Goal: Task Accomplishment & Management: Manage account settings

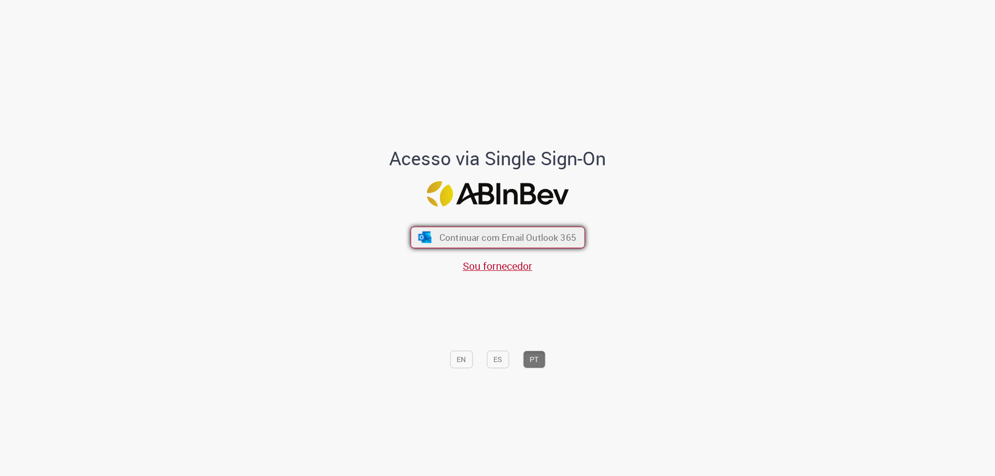
click at [544, 236] on span "Continuar com Email Outlook 365" at bounding box center [507, 238] width 137 height 12
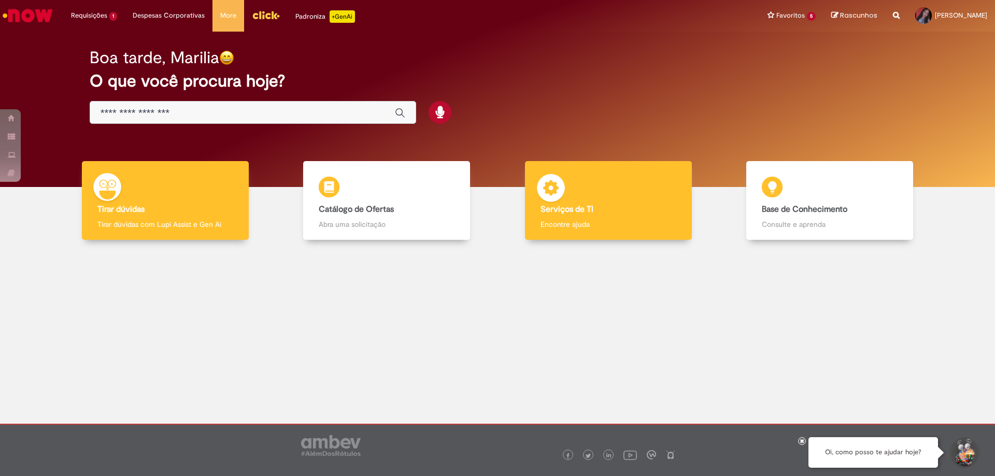
click at [638, 200] on div "Serviços de TI Serviços de TI Encontre ajuda" at bounding box center [608, 200] width 167 height 79
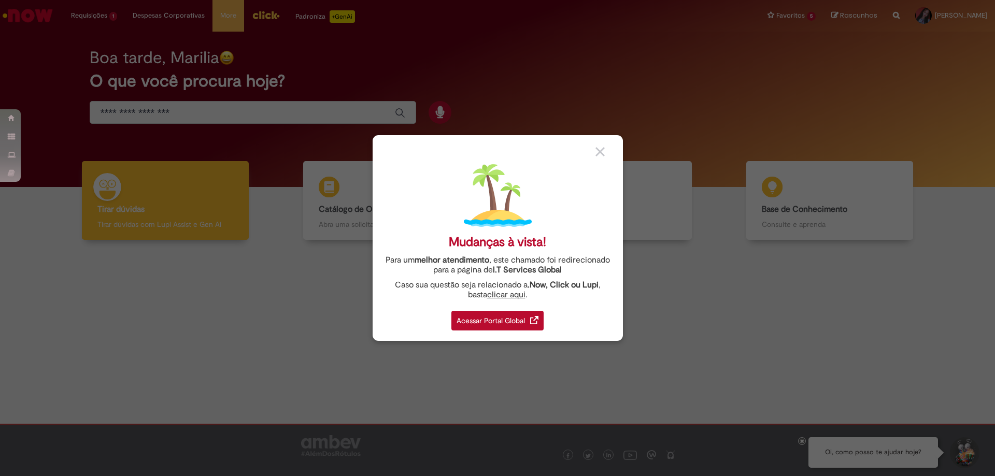
click at [528, 325] on div "Acessar Portal Global" at bounding box center [497, 321] width 92 height 20
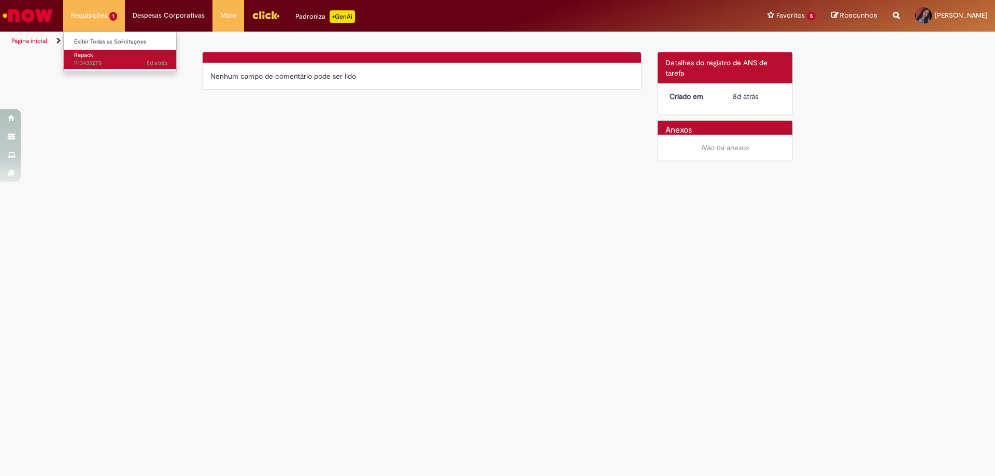
click at [77, 66] on span "8d atrás 8 dias atrás R13435270" at bounding box center [120, 63] width 93 height 8
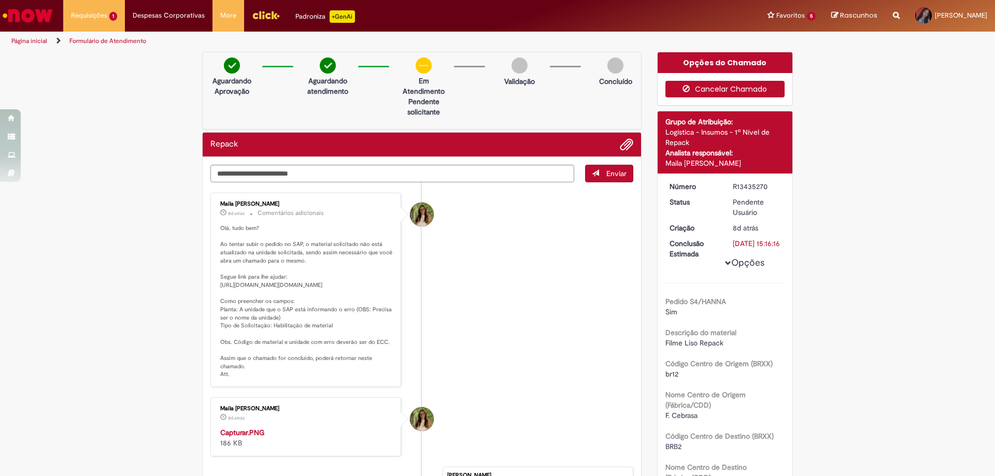
click at [680, 95] on button "Cancelar Chamado" at bounding box center [725, 89] width 120 height 17
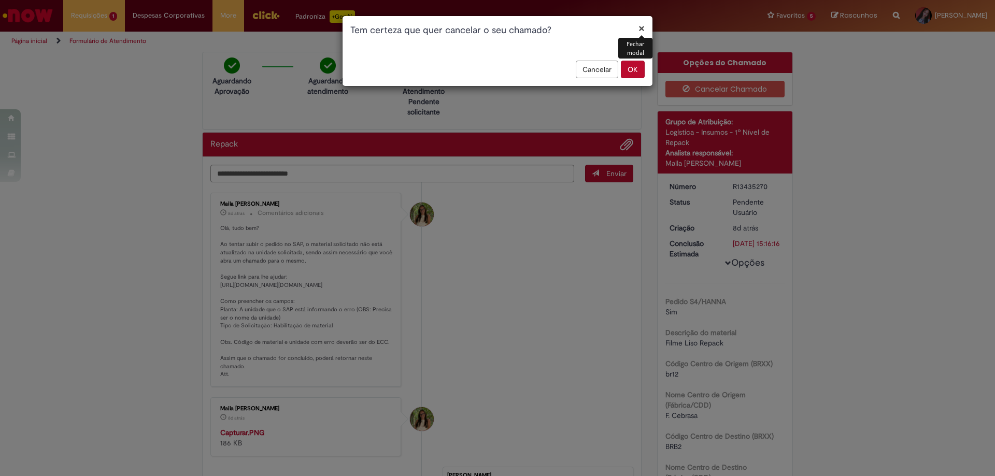
click at [637, 69] on button "OK" at bounding box center [633, 70] width 24 height 18
